Goal: Find specific page/section: Find specific page/section

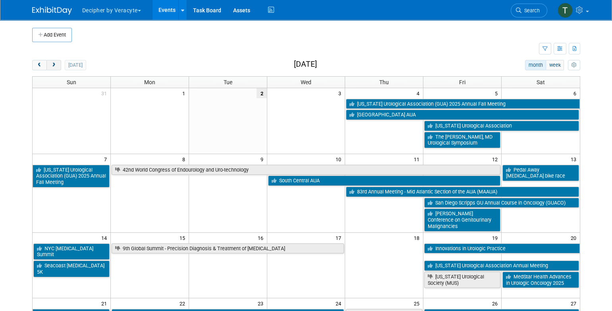
click at [56, 61] on button "next" at bounding box center [53, 65] width 15 height 10
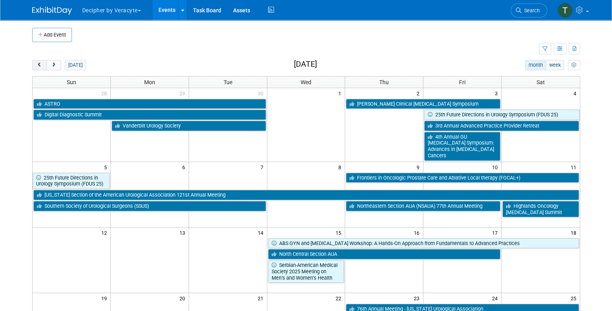
click at [39, 69] on button "prev" at bounding box center [39, 65] width 15 height 10
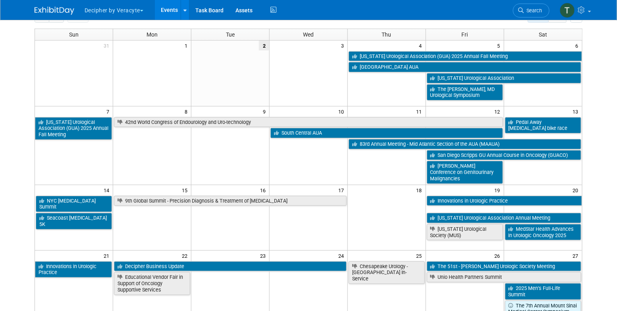
scroll to position [48, 0]
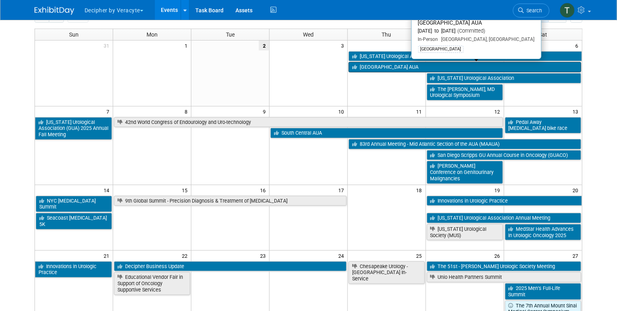
click at [399, 69] on link "[GEOGRAPHIC_DATA] AUA" at bounding box center [465, 67] width 233 height 10
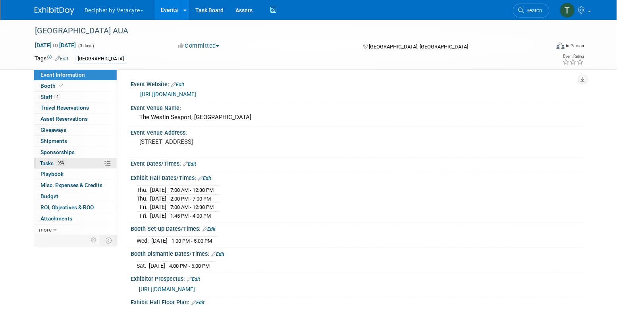
click at [90, 164] on link "95% Tasks 95%" at bounding box center [75, 163] width 83 height 11
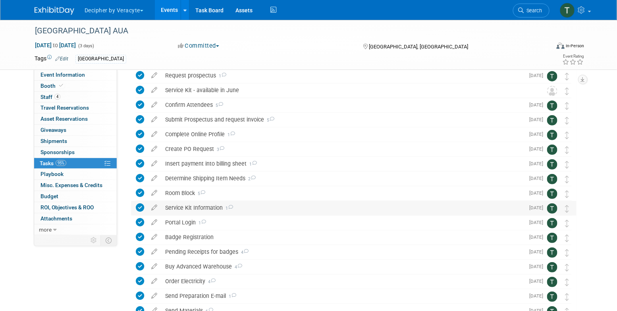
scroll to position [38, 0]
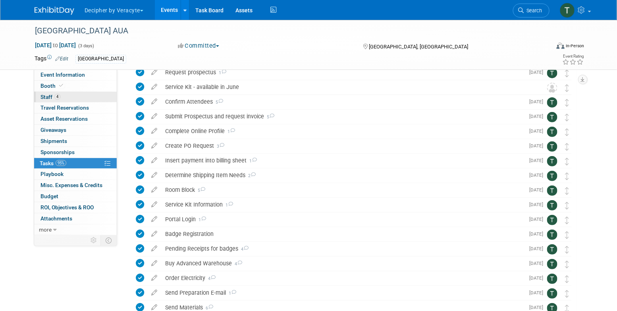
click at [55, 99] on span "4" at bounding box center [57, 97] width 6 height 6
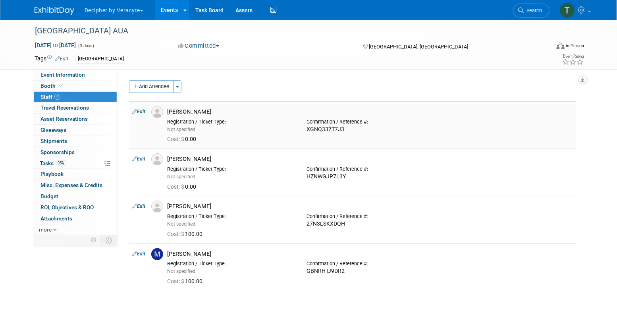
click at [179, 113] on div "Jack Boler" at bounding box center [370, 112] width 406 height 8
click at [182, 158] on div "Jody Lech" at bounding box center [370, 159] width 406 height 8
click at [184, 206] on div "Julie Manning" at bounding box center [370, 206] width 406 height 8
click at [73, 162] on link "95% Tasks 95%" at bounding box center [75, 163] width 83 height 11
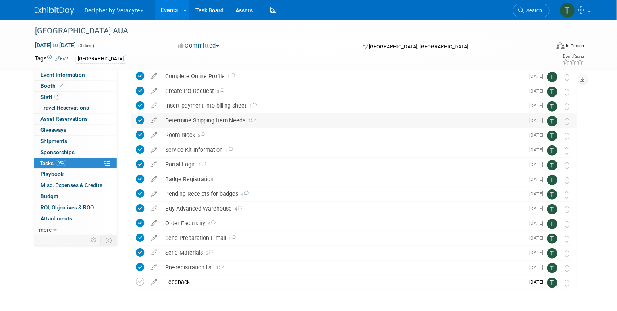
scroll to position [94, 0]
